Goal: Find specific page/section: Find specific page/section

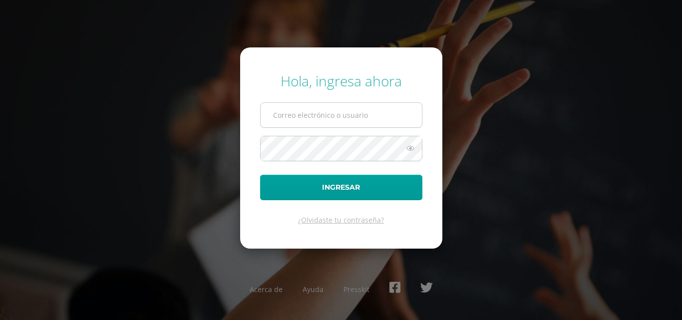
type input "[EMAIL_ADDRESS][DOMAIN_NAME]"
click at [289, 111] on input "oscardelaguila@osoriosandoval.edu.gt" at bounding box center [341, 115] width 161 height 24
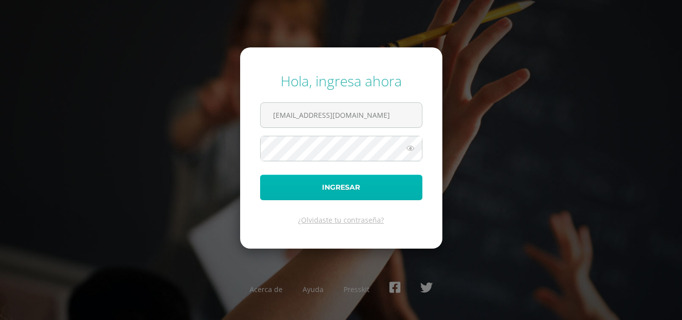
click at [300, 183] on button "Ingresar" at bounding box center [341, 187] width 162 height 25
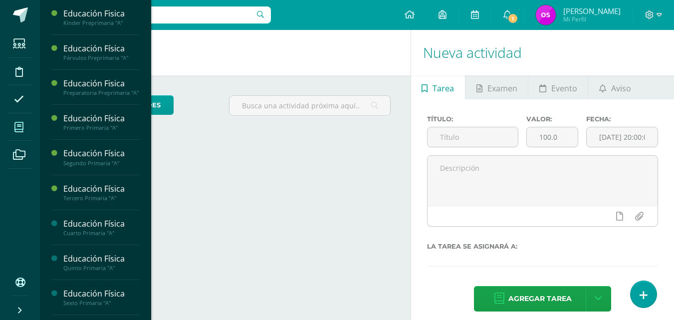
click at [14, 128] on icon at bounding box center [18, 127] width 9 height 10
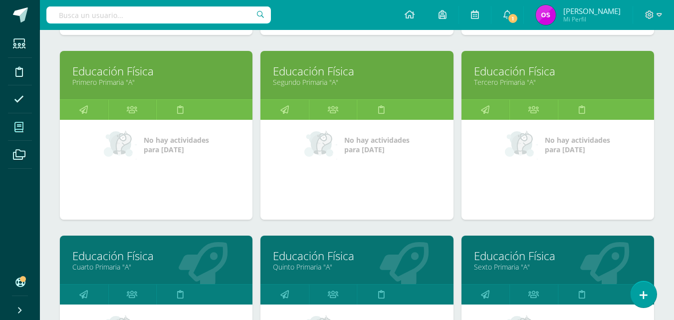
scroll to position [359, 0]
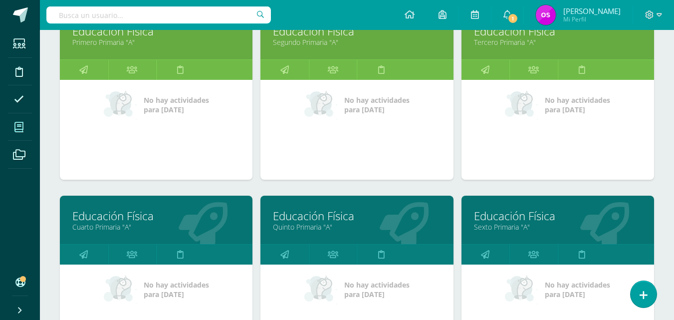
click at [94, 227] on link "Cuarto Primaria "A"" at bounding box center [156, 226] width 168 height 9
